Goal: Information Seeking & Learning: Learn about a topic

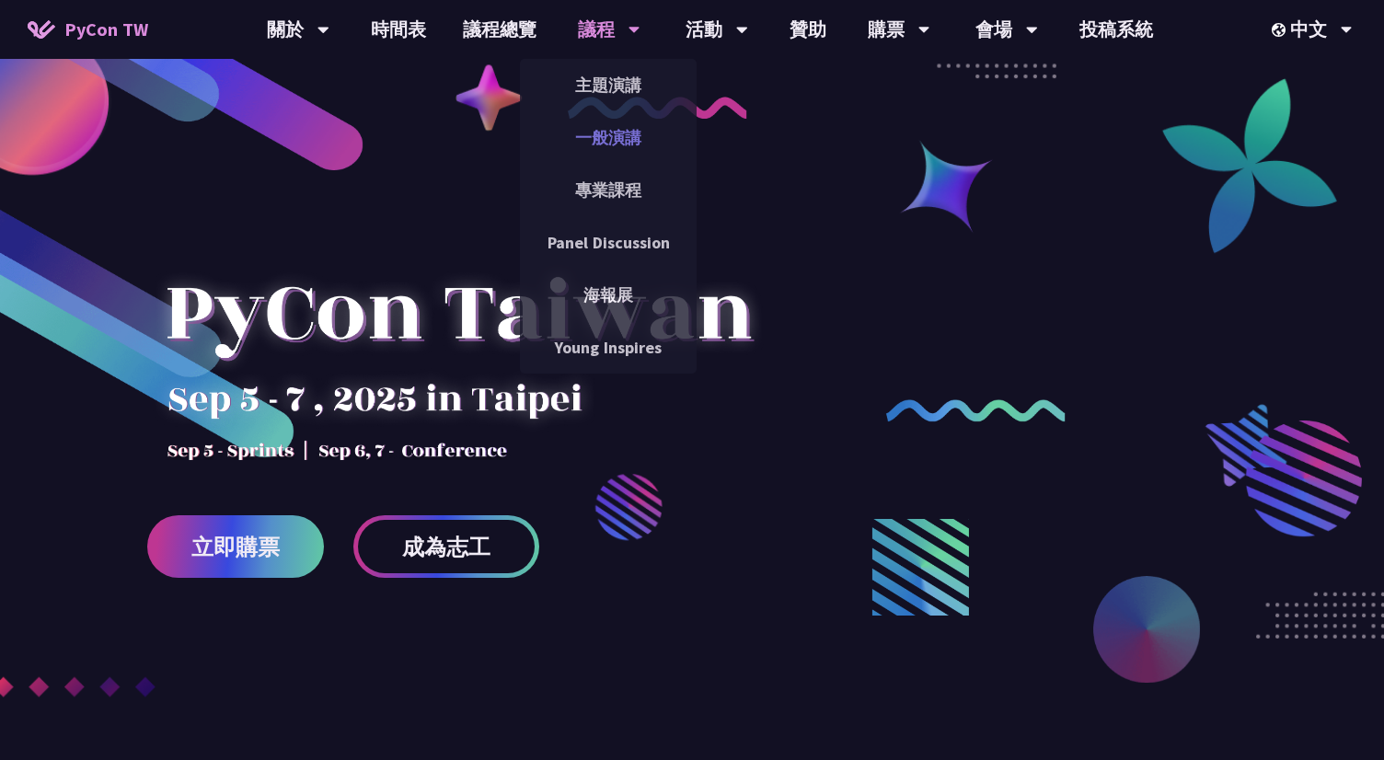
click at [608, 143] on link "一般演講" at bounding box center [608, 137] width 177 height 43
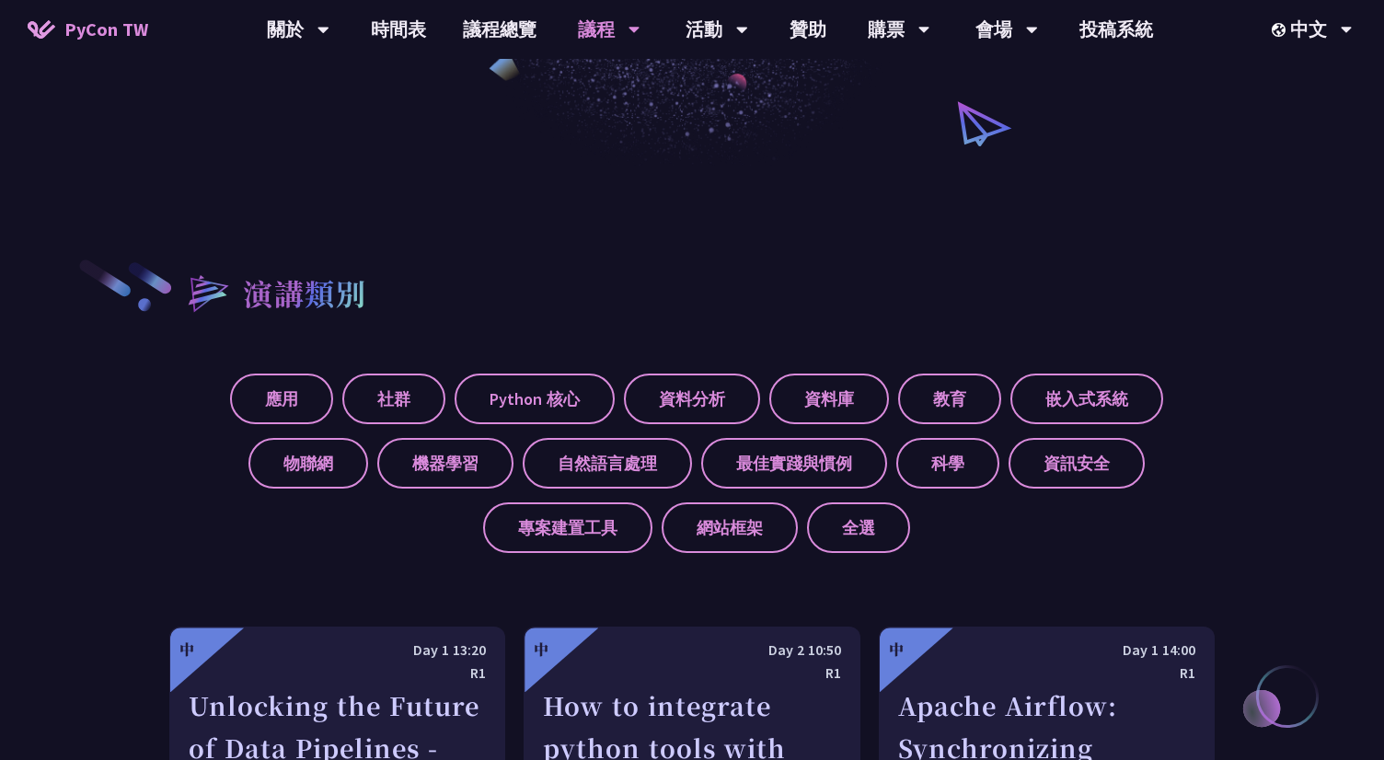
scroll to position [1011, 0]
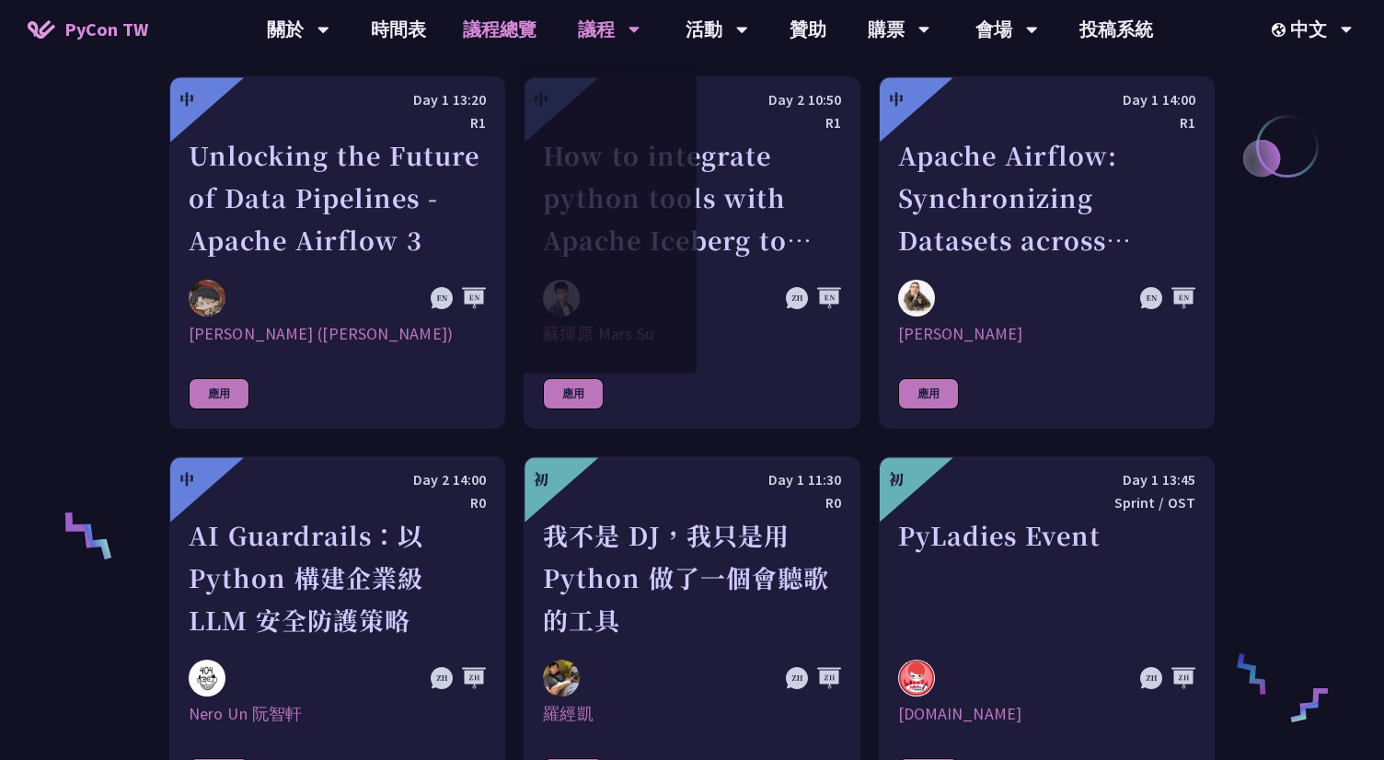
click at [478, 27] on link "議程總覽" at bounding box center [500, 29] width 110 height 59
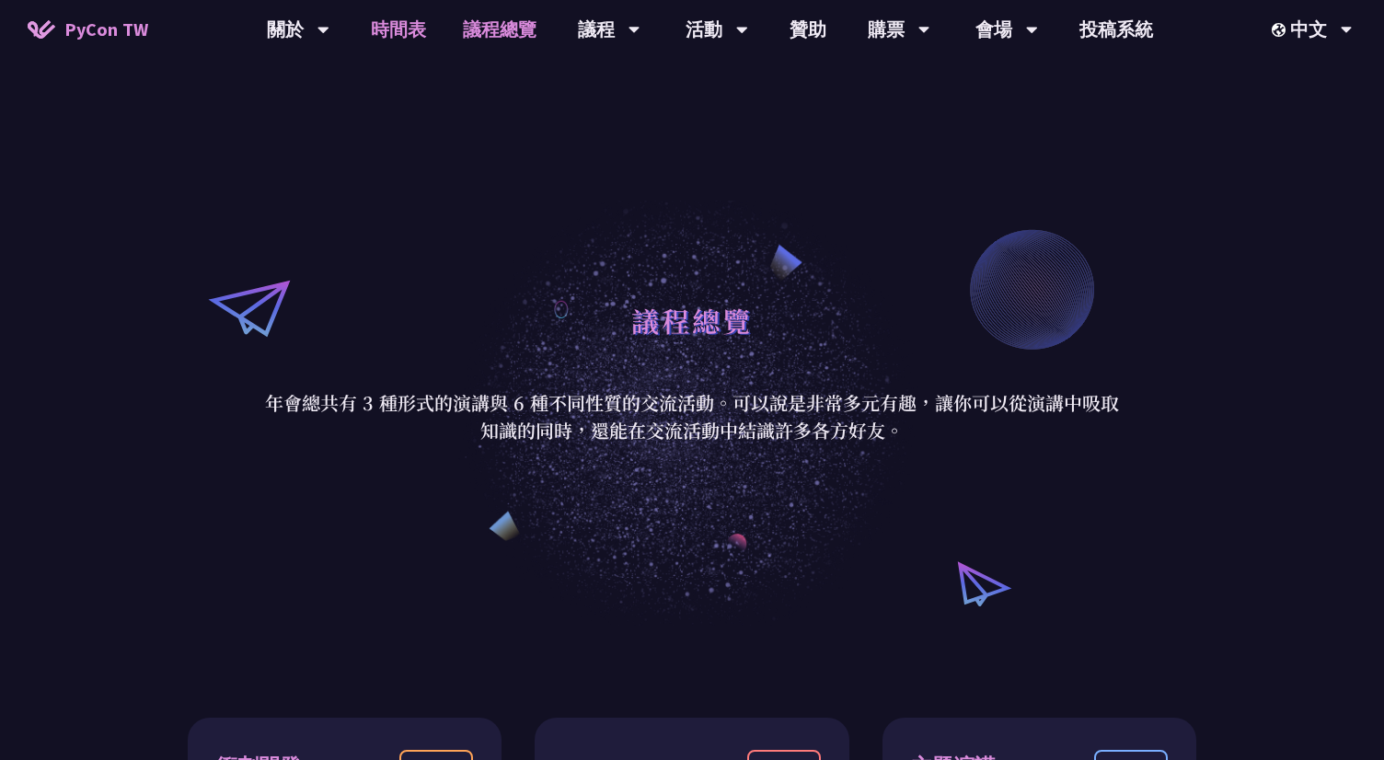
click at [381, 31] on link "時間表" at bounding box center [399, 29] width 92 height 59
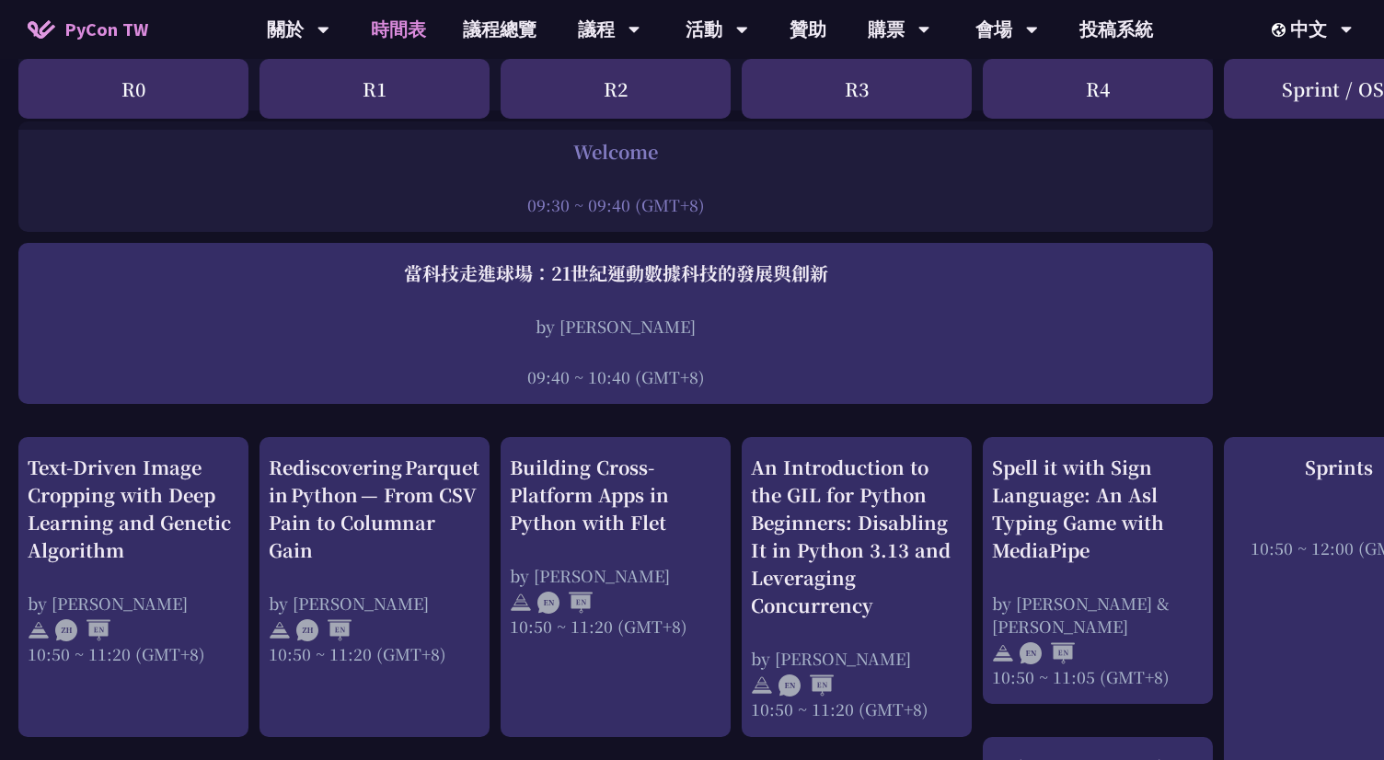
scroll to position [399, 0]
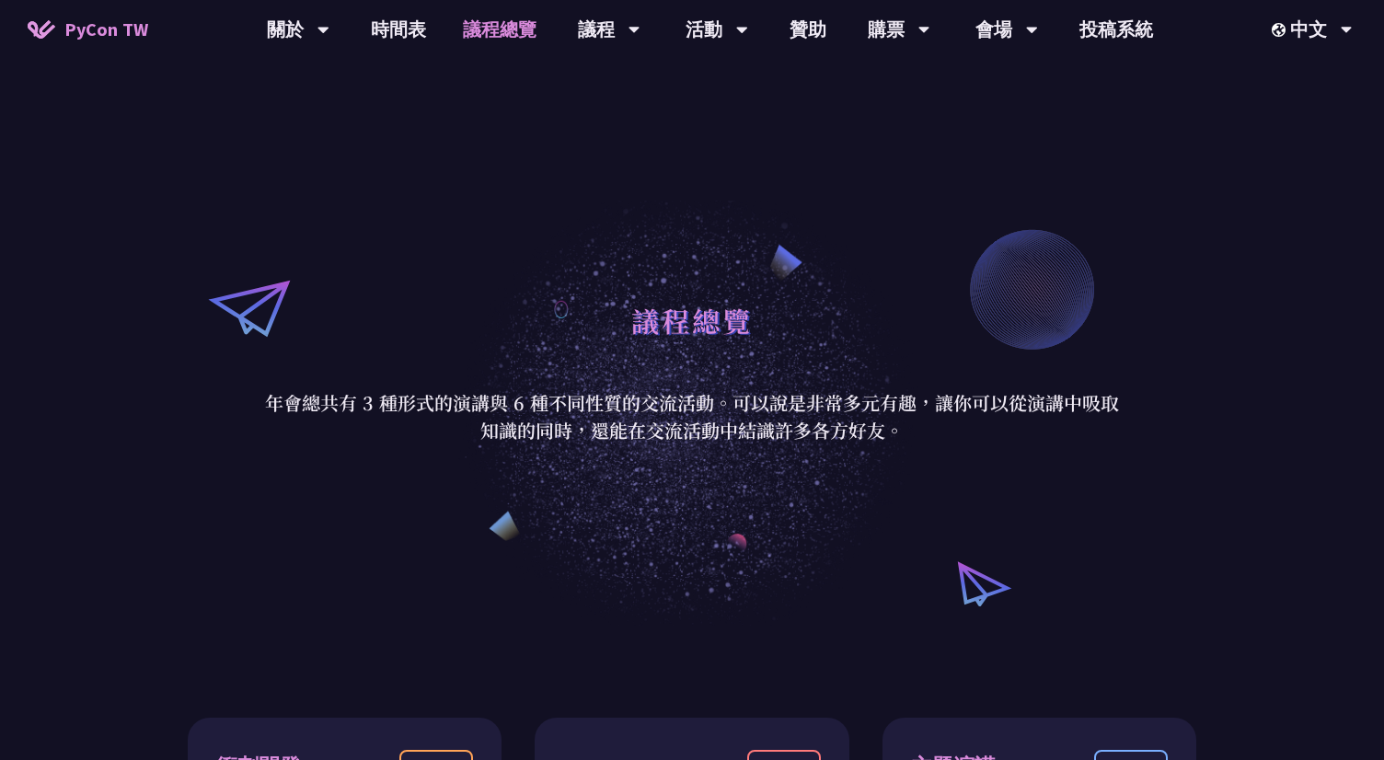
click at [490, 36] on link "議程總覽" at bounding box center [500, 29] width 110 height 59
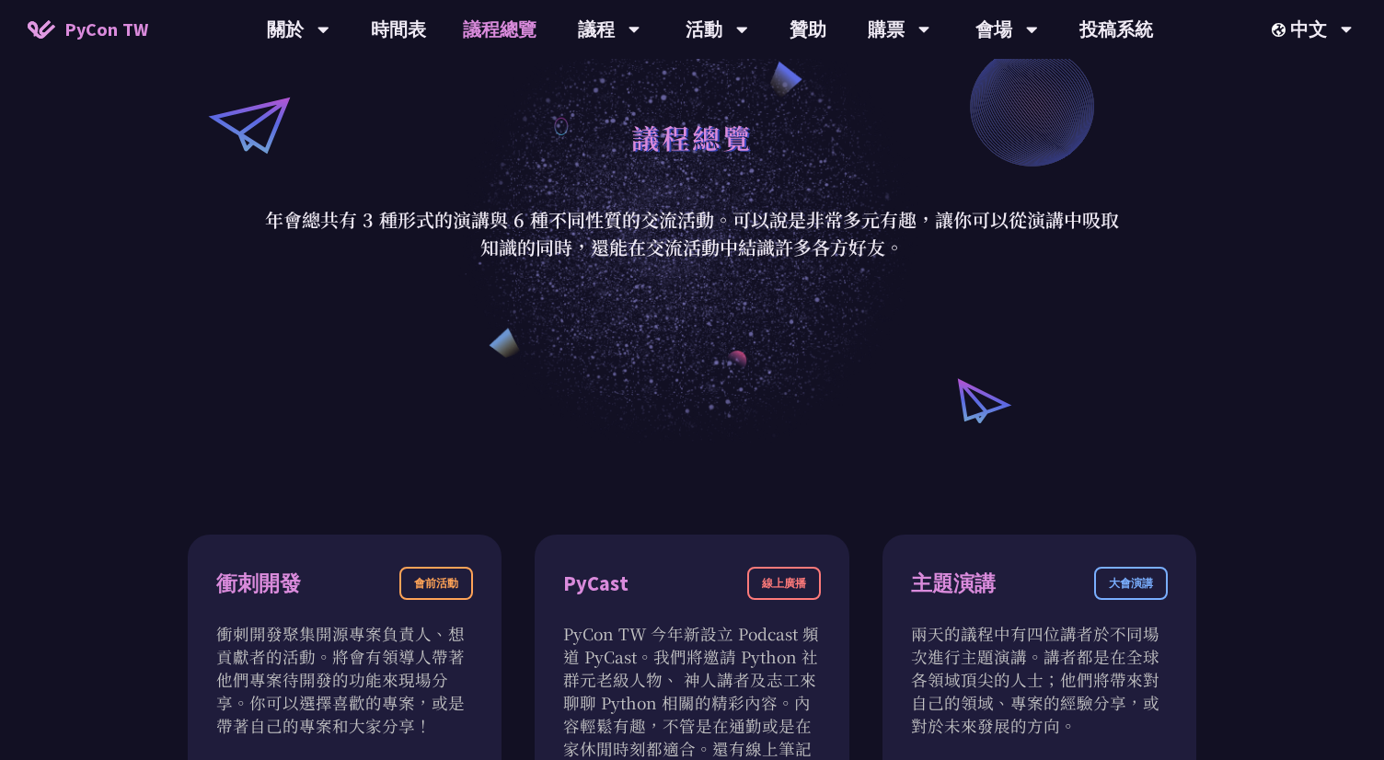
scroll to position [205, 0]
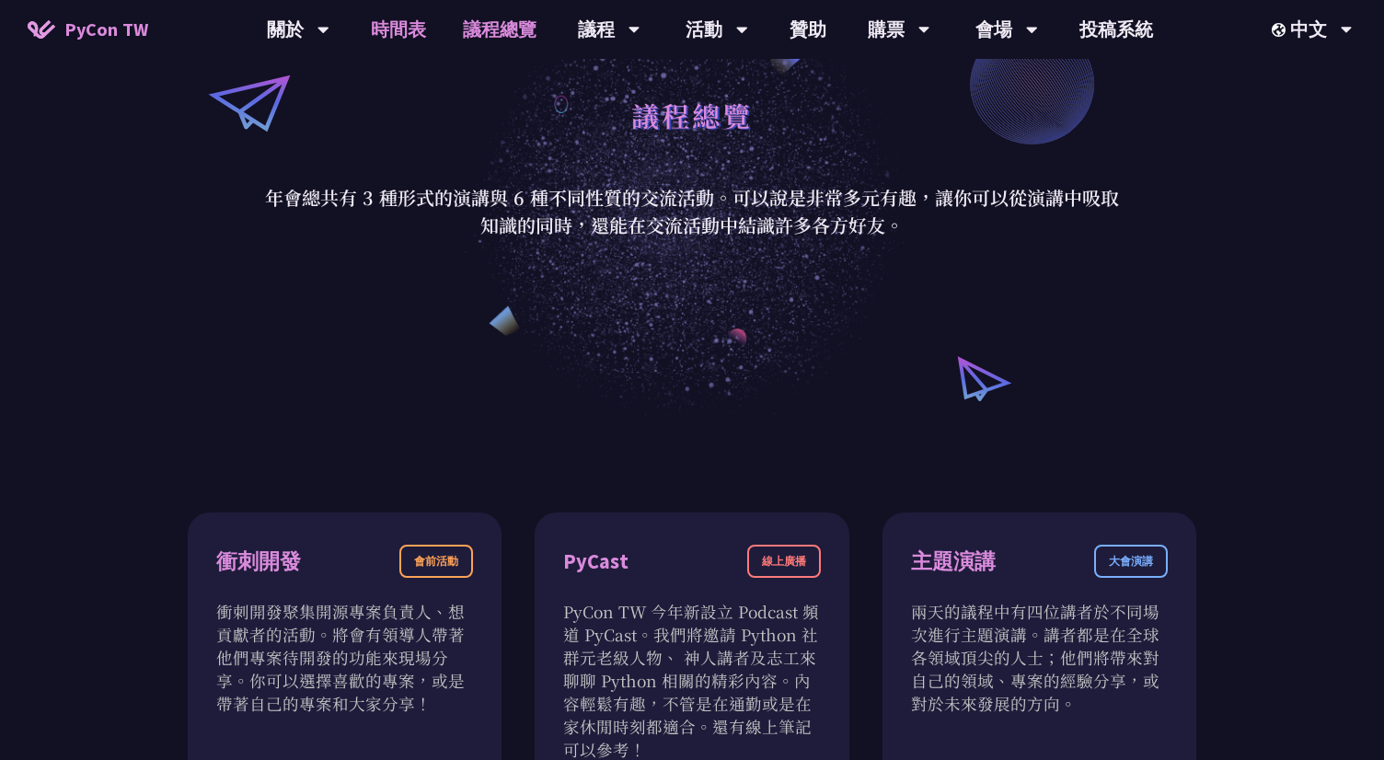
click at [385, 38] on link "時間表" at bounding box center [399, 29] width 92 height 59
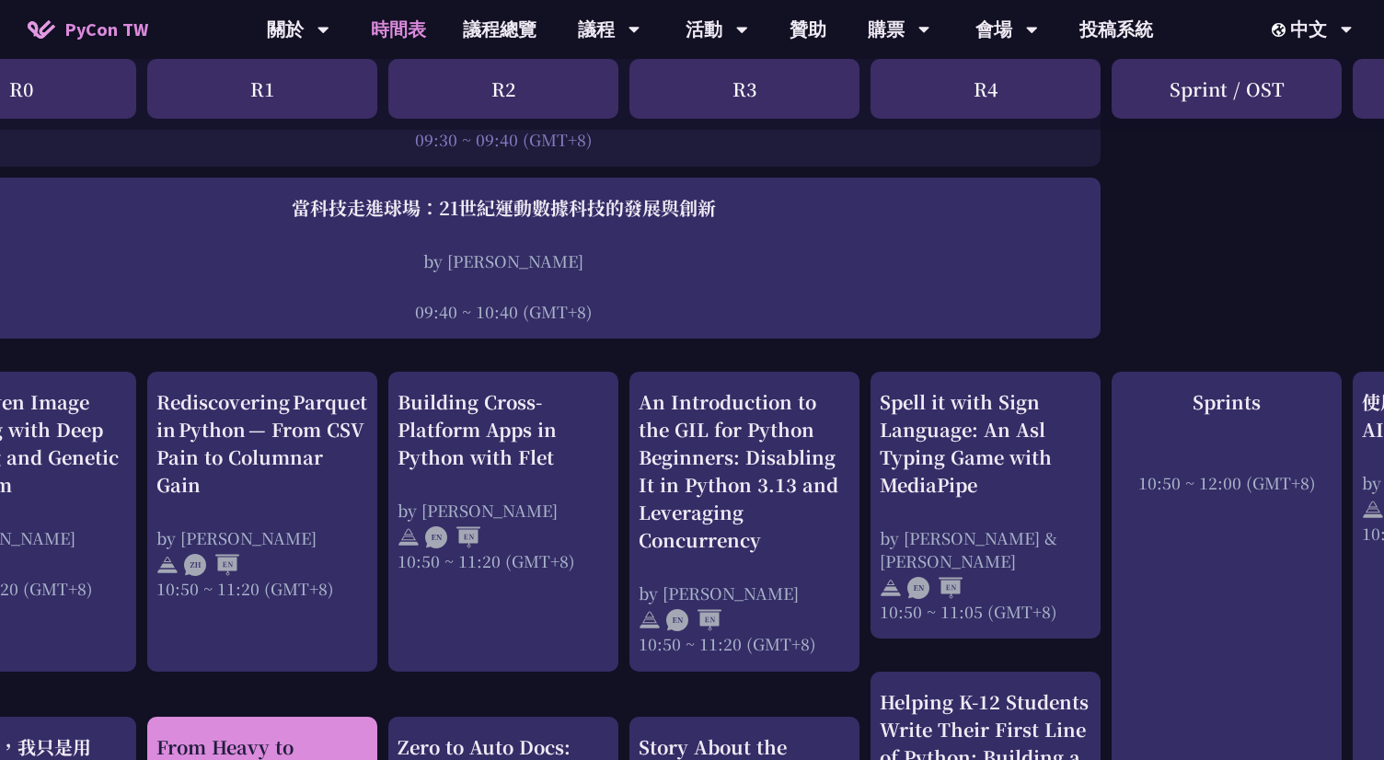
scroll to position [440, 102]
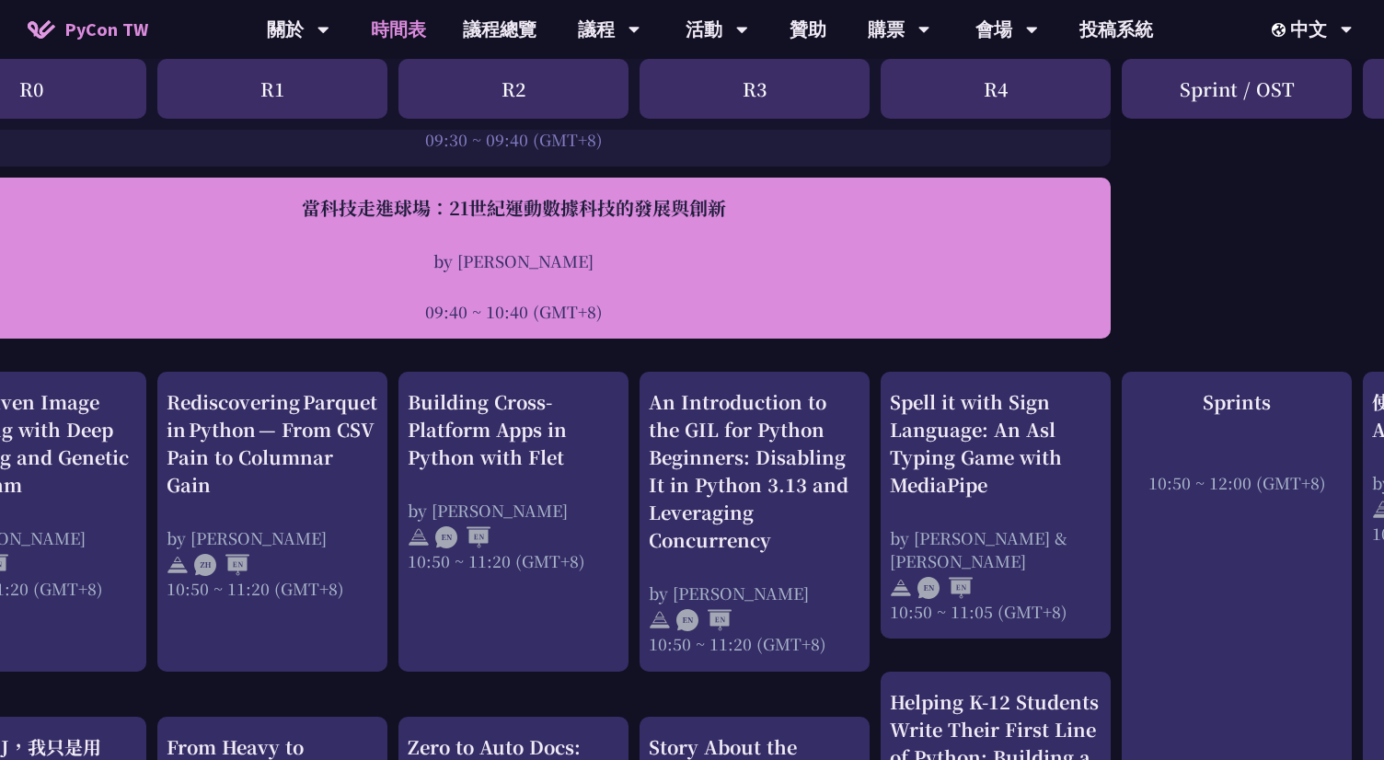
drag, startPoint x: 403, startPoint y: 330, endPoint x: 476, endPoint y: 330, distance: 72.7
click at [476, 330] on div "當科技走進球場：21世紀運動數據科技的發展與創新 by [PERSON_NAME]新 09:40 ~ 10:40 (GMT+8)" at bounding box center [513, 258] width 1195 height 161
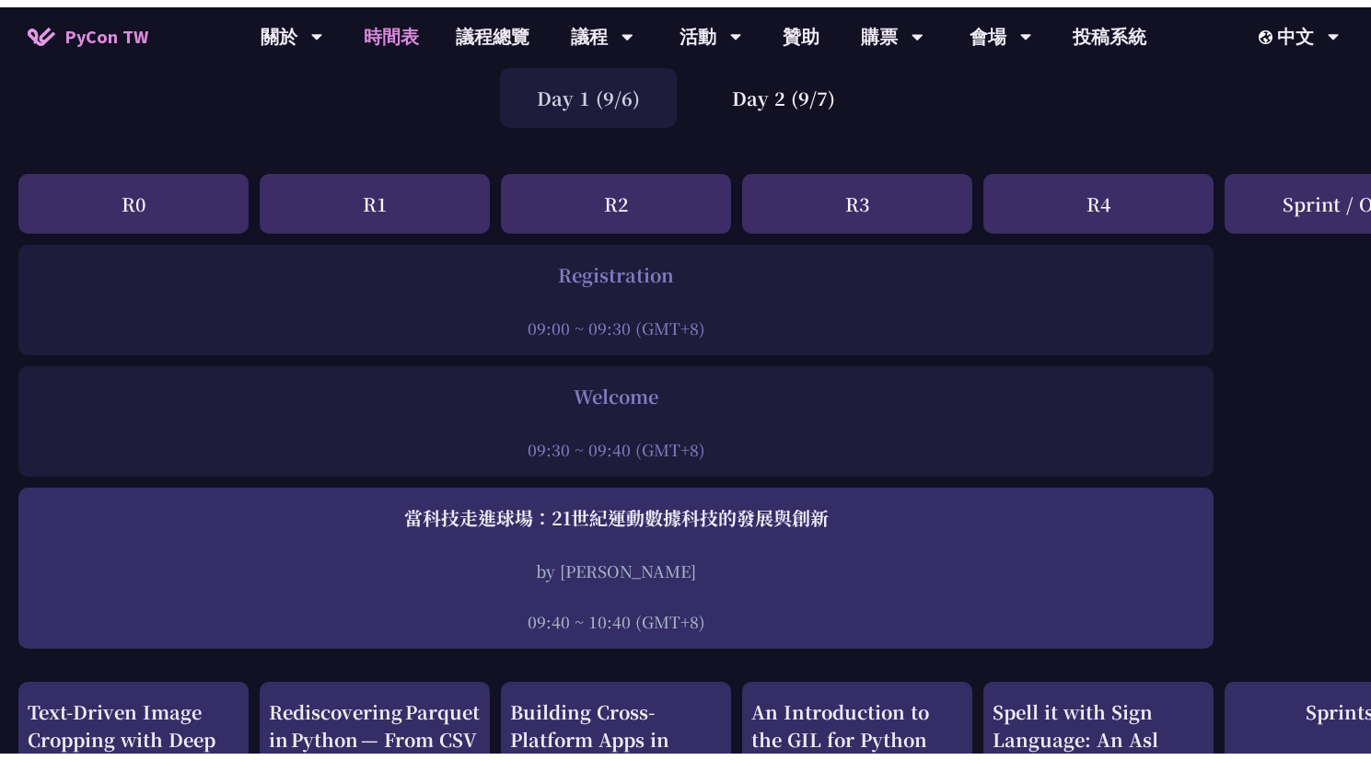
scroll to position [0, 0]
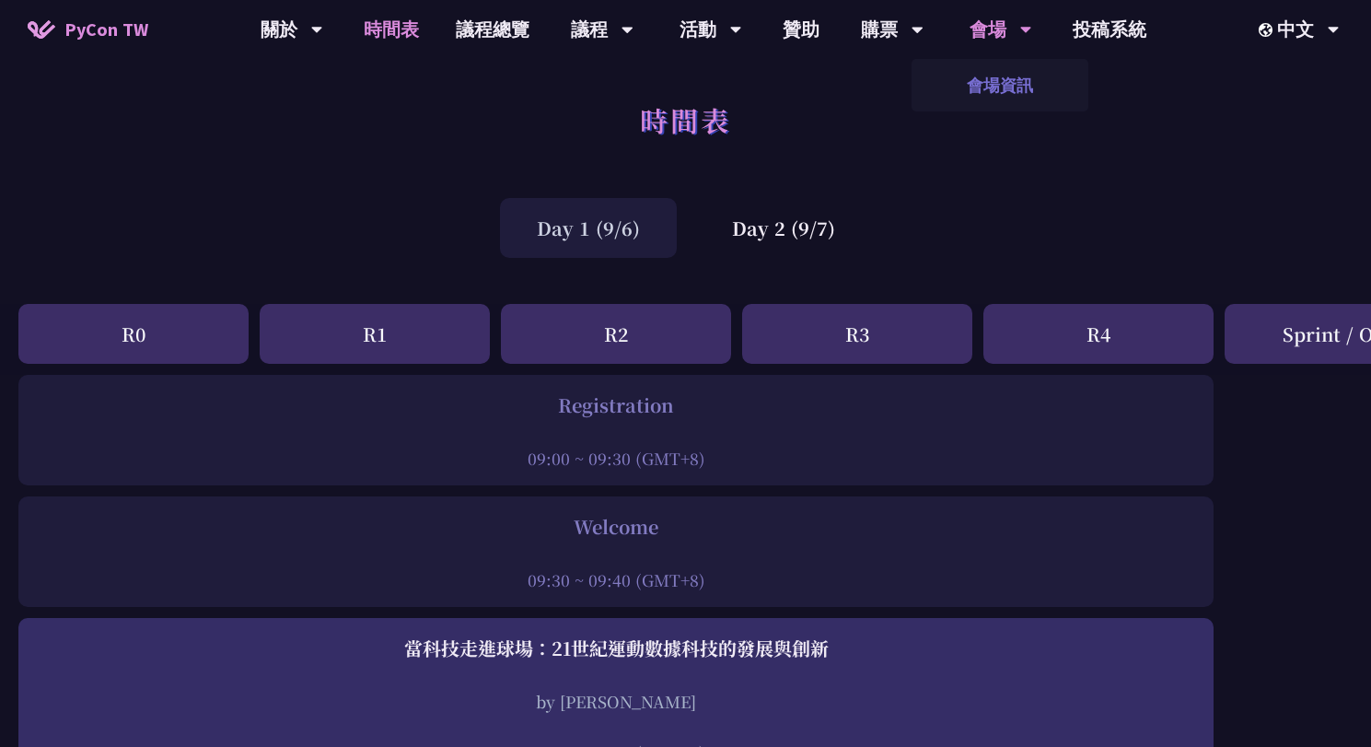
click at [995, 72] on link "會場資訊" at bounding box center [999, 85] width 177 height 43
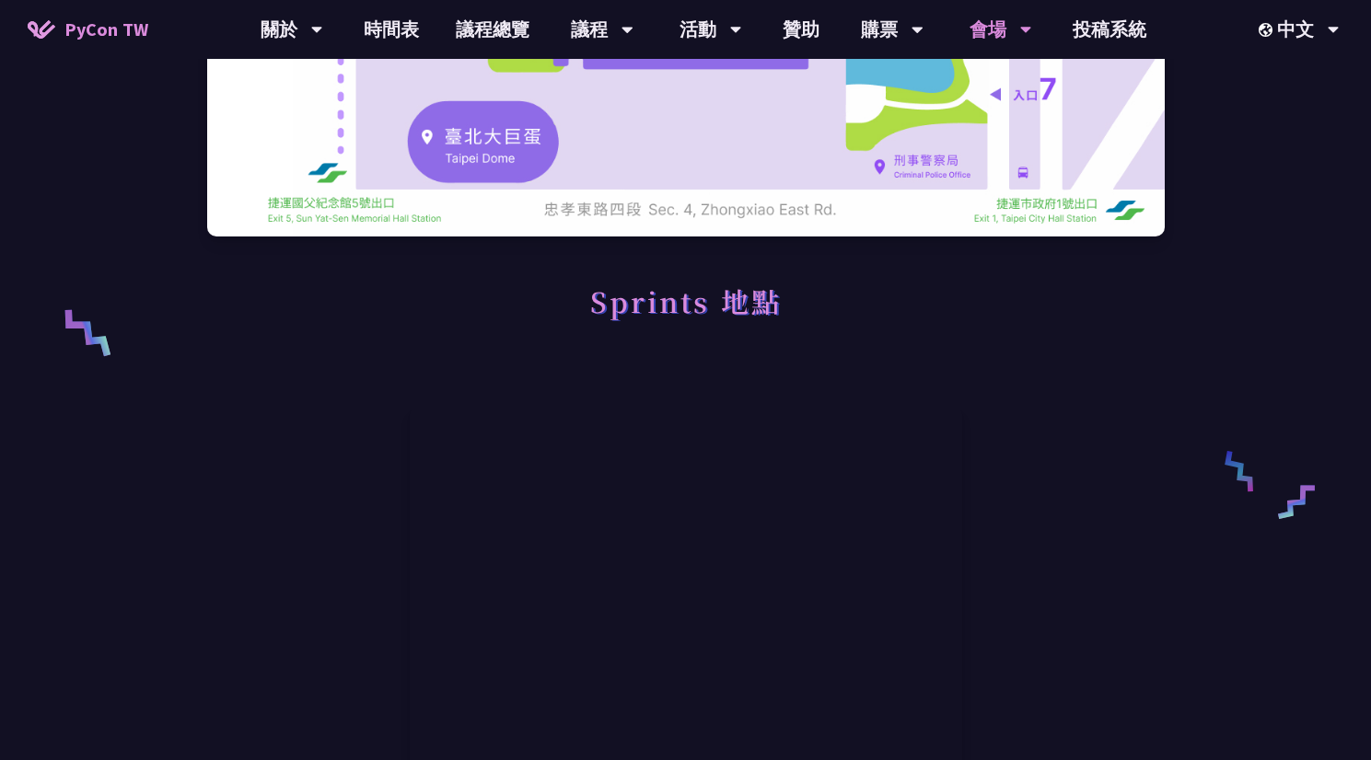
scroll to position [849, 0]
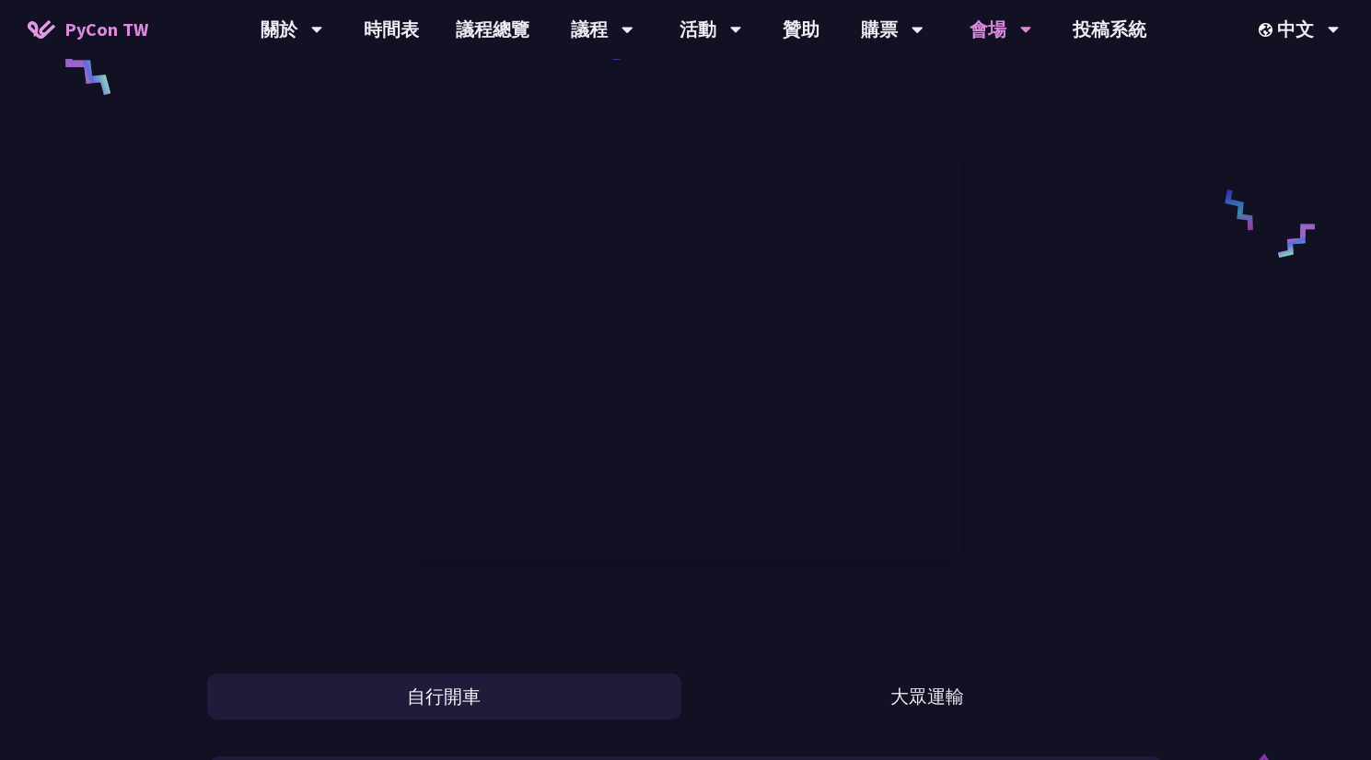
click at [441, 689] on button "自行開車" at bounding box center [444, 697] width 474 height 46
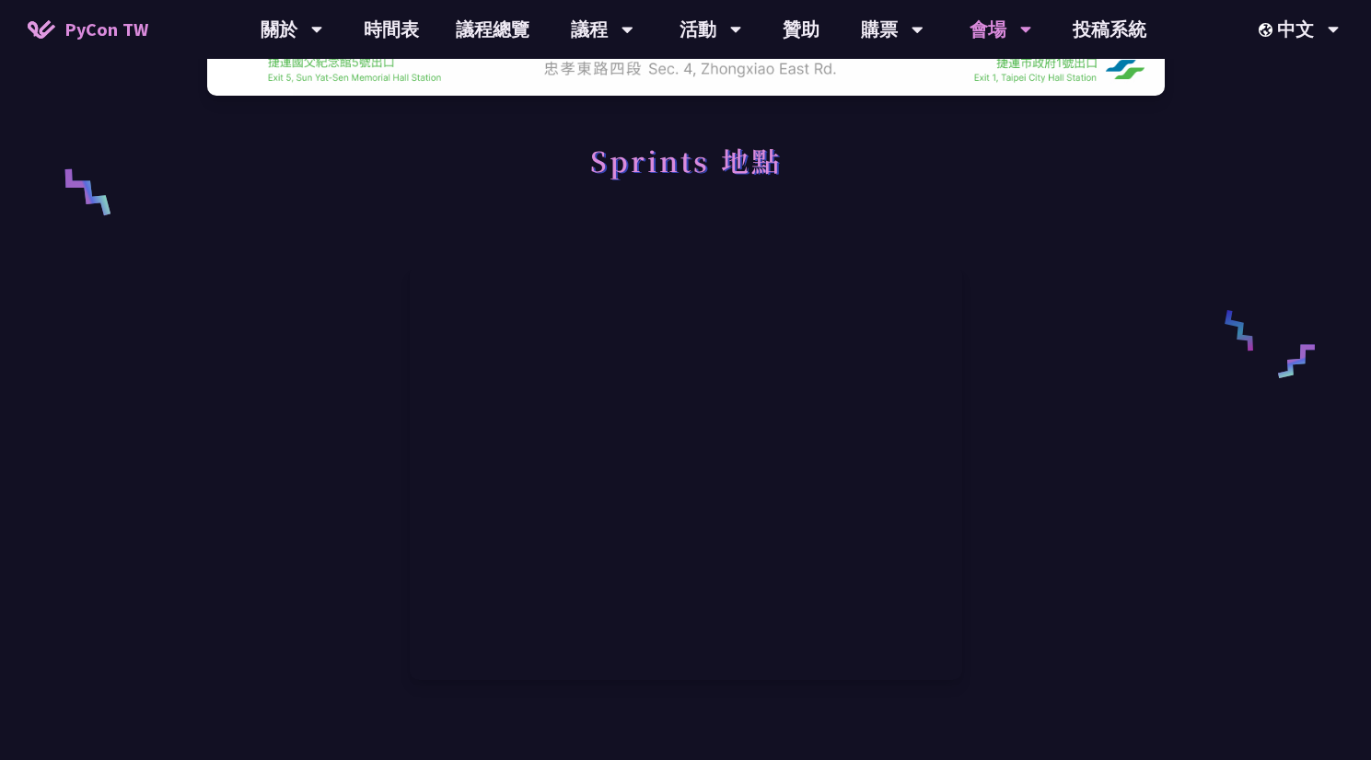
scroll to position [728, 0]
